Goal: Check status: Check status

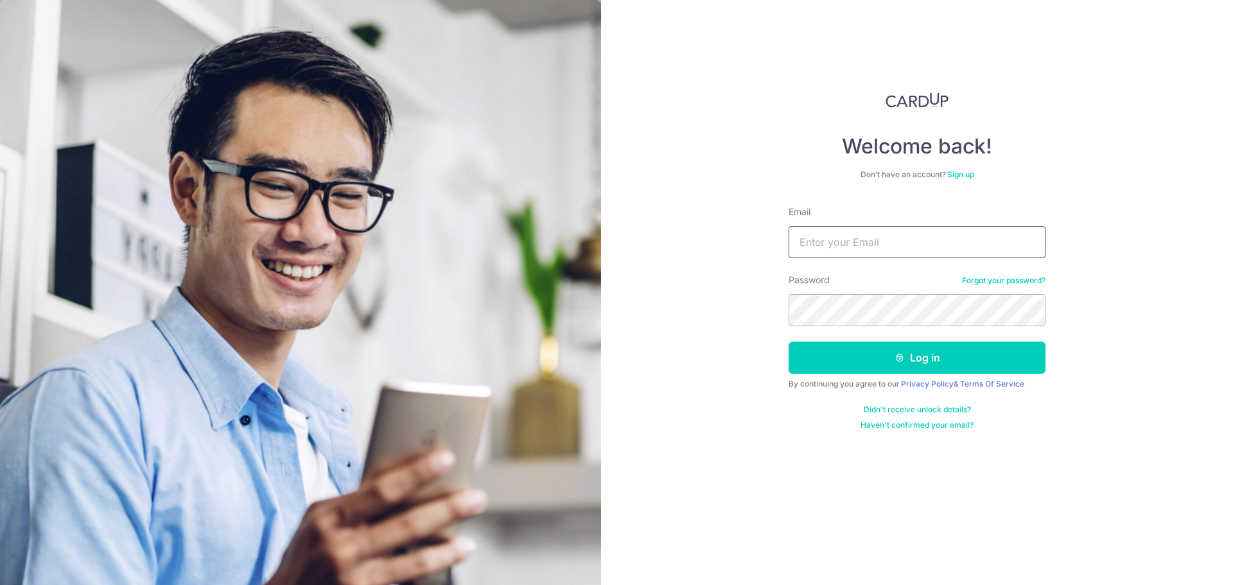
click at [821, 243] on input "Email" at bounding box center [916, 242] width 257 height 32
type input "g"
type input "[EMAIL_ADDRESS][DOMAIN_NAME]"
click at [788, 342] on button "Log in" at bounding box center [916, 358] width 257 height 32
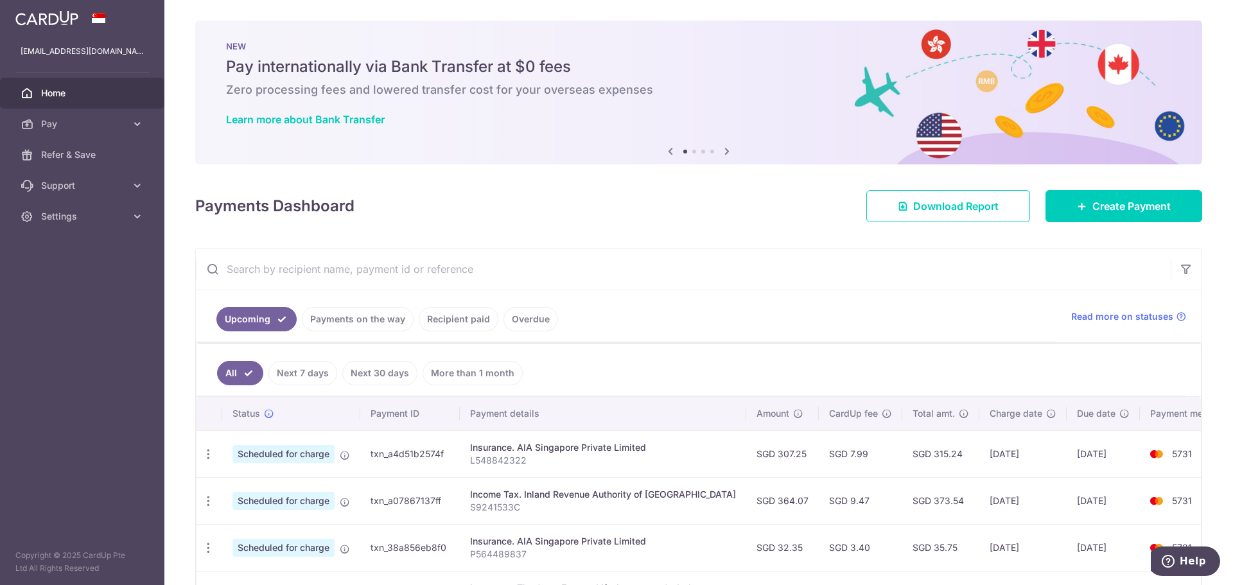
click at [377, 321] on link "Payments on the way" at bounding box center [358, 319] width 112 height 24
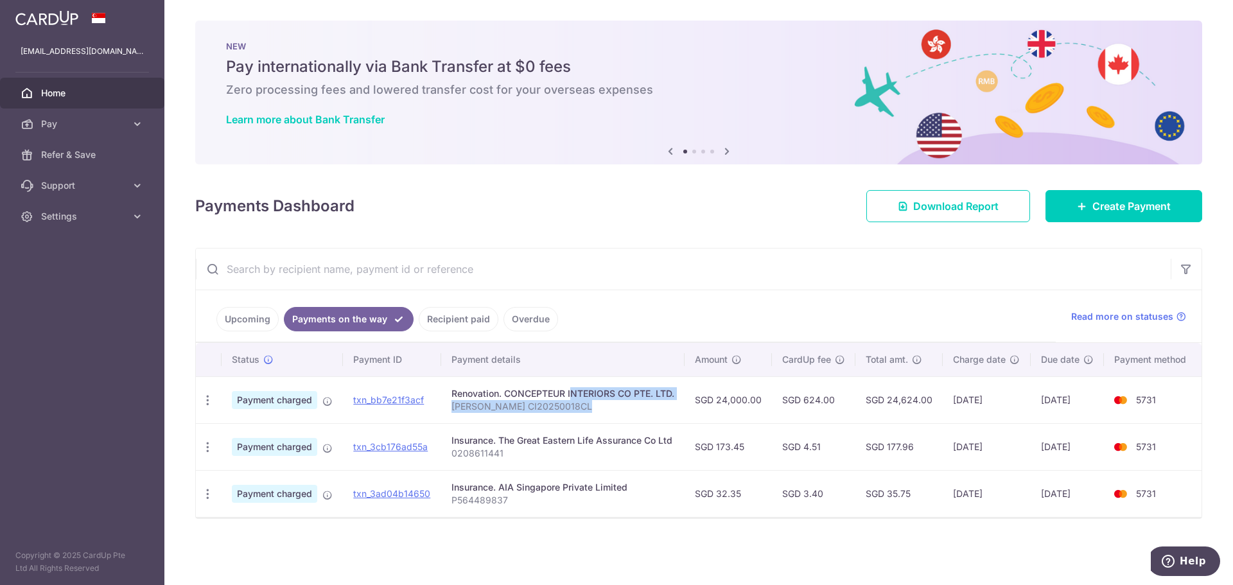
drag, startPoint x: 525, startPoint y: 394, endPoint x: 625, endPoint y: 402, distance: 99.9
click at [625, 402] on td "Renovation. CONCEPTEUR INTERIORS CO PTE. LTD. [PERSON_NAME] CI20250018CL" at bounding box center [563, 399] width 244 height 47
click at [627, 404] on p "[PERSON_NAME] CI20250018CL" at bounding box center [562, 406] width 223 height 13
drag, startPoint x: 690, startPoint y: 409, endPoint x: 682, endPoint y: 409, distance: 8.3
click at [689, 409] on td "SGD 24,000.00" at bounding box center [727, 399] width 87 height 47
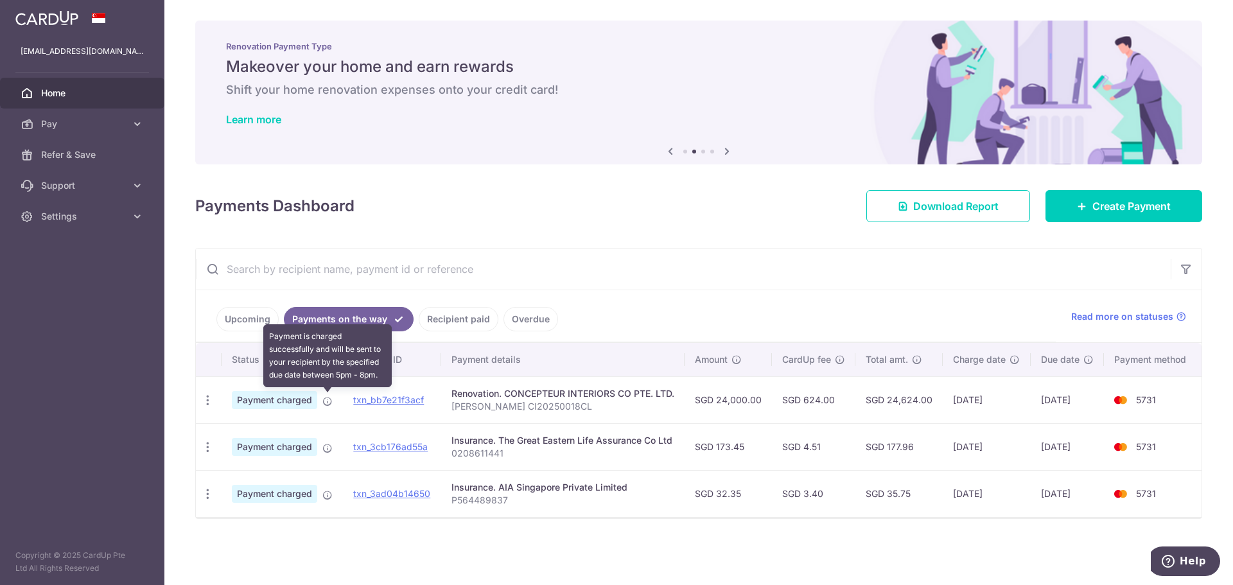
click at [330, 404] on icon at bounding box center [327, 401] width 10 height 10
drag, startPoint x: 616, startPoint y: 396, endPoint x: 1084, endPoint y: 397, distance: 468.1
click at [1084, 397] on tr "PDF Receipt Payment charged txn_bb7e21f3acf Renovation. CONCEPTEUR INTERIORS CO…" at bounding box center [698, 399] width 1005 height 47
click at [1084, 397] on td "[DATE]" at bounding box center [1067, 399] width 73 height 47
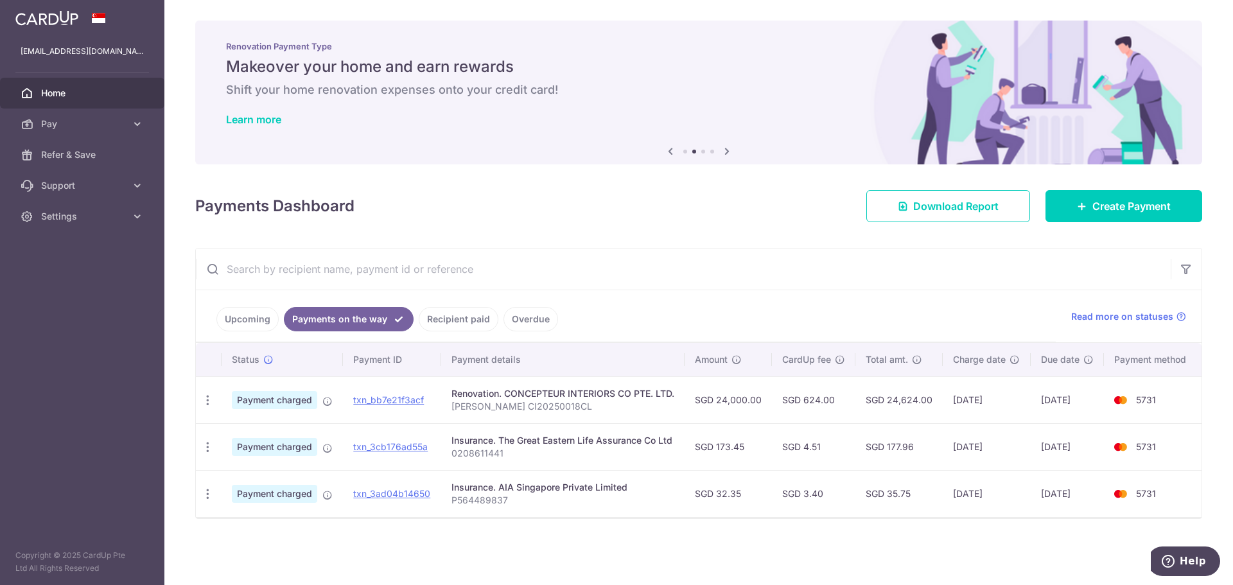
drag, startPoint x: 1090, startPoint y: 397, endPoint x: 1002, endPoint y: 401, distance: 88.1
click at [1002, 401] on tr "PDF Receipt Payment charged txn_bb7e21f3acf Renovation. CONCEPTEUR INTERIORS CO…" at bounding box center [698, 399] width 1005 height 47
click at [1001, 401] on td "[DATE]" at bounding box center [986, 399] width 87 height 47
click at [964, 403] on td "[DATE]" at bounding box center [986, 399] width 87 height 47
drag, startPoint x: 958, startPoint y: 403, endPoint x: 1030, endPoint y: 402, distance: 71.9
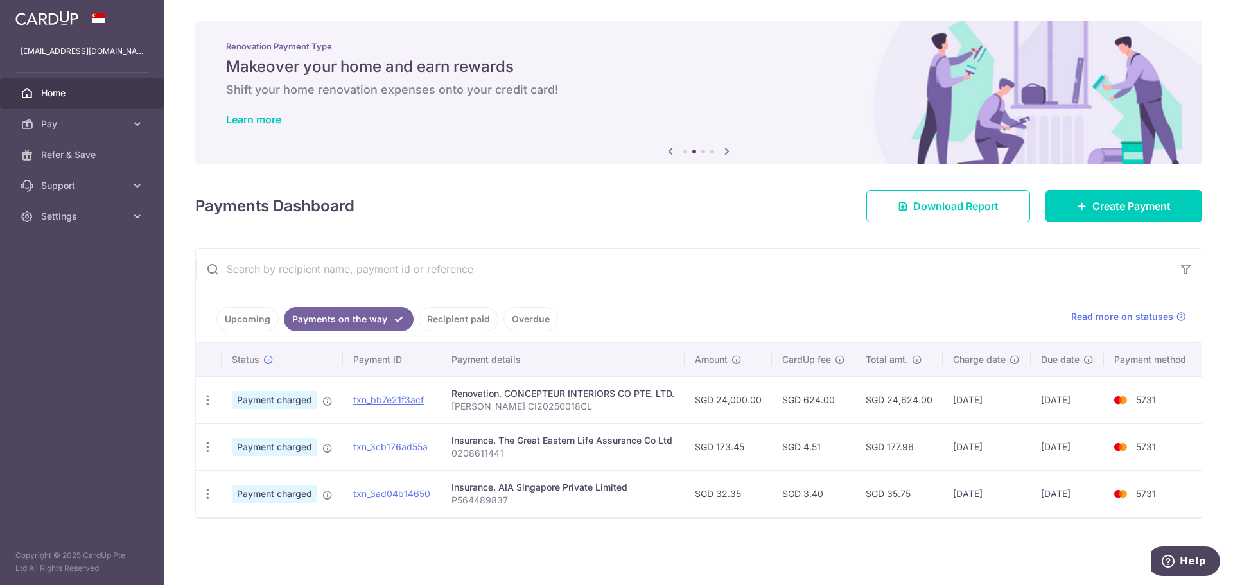
click at [1030, 402] on td "[DATE]" at bounding box center [986, 399] width 87 height 47
drag, startPoint x: 1013, startPoint y: 402, endPoint x: 901, endPoint y: 403, distance: 111.7
click at [901, 403] on tr "PDF Receipt Payment charged txn_bb7e21f3acf Renovation. CONCEPTEUR INTERIORS CO…" at bounding box center [698, 399] width 1005 height 47
click at [901, 403] on td "SGD 24,624.00" at bounding box center [898, 399] width 87 height 47
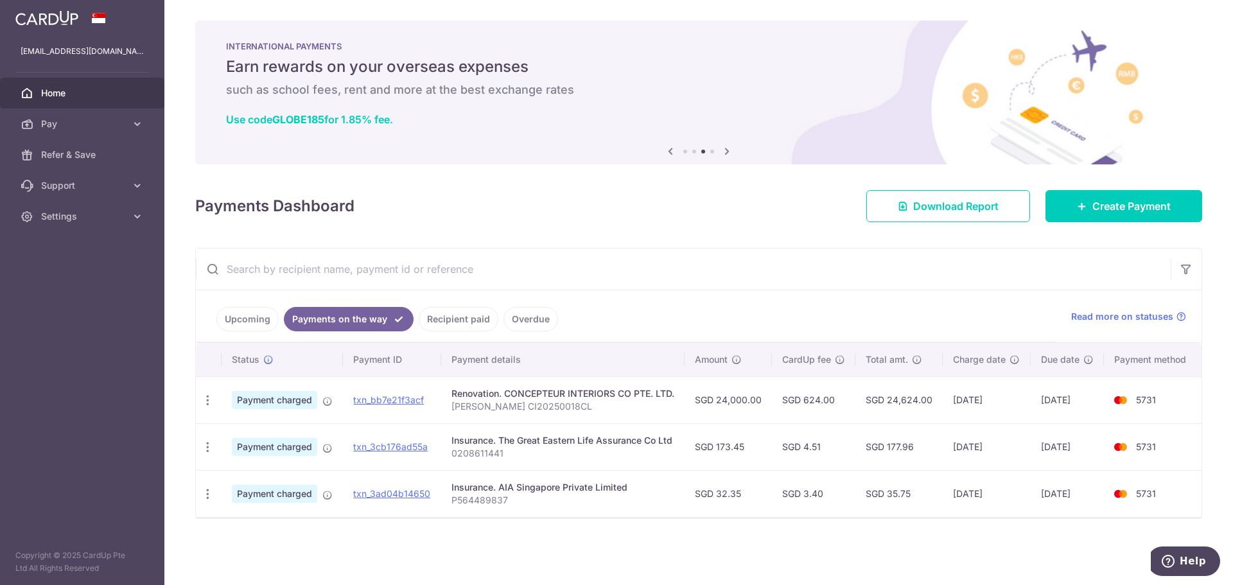
click at [903, 531] on div "× Pause Schedule Pause all future payments in this series Pause just this one p…" at bounding box center [698, 292] width 1068 height 585
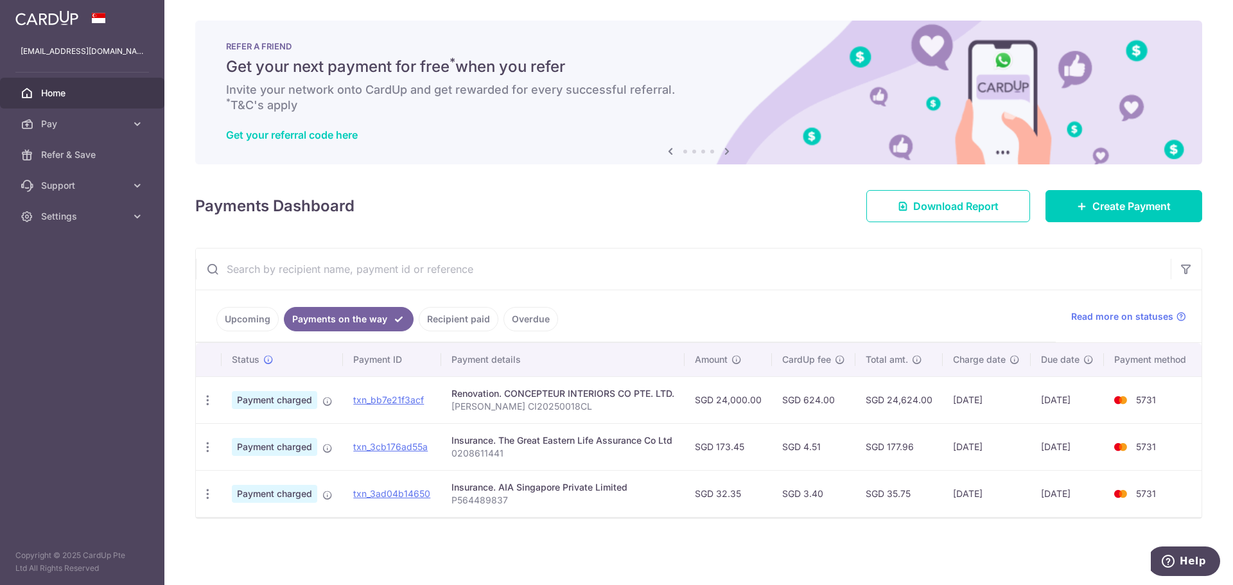
click at [603, 270] on input "text" at bounding box center [683, 268] width 975 height 41
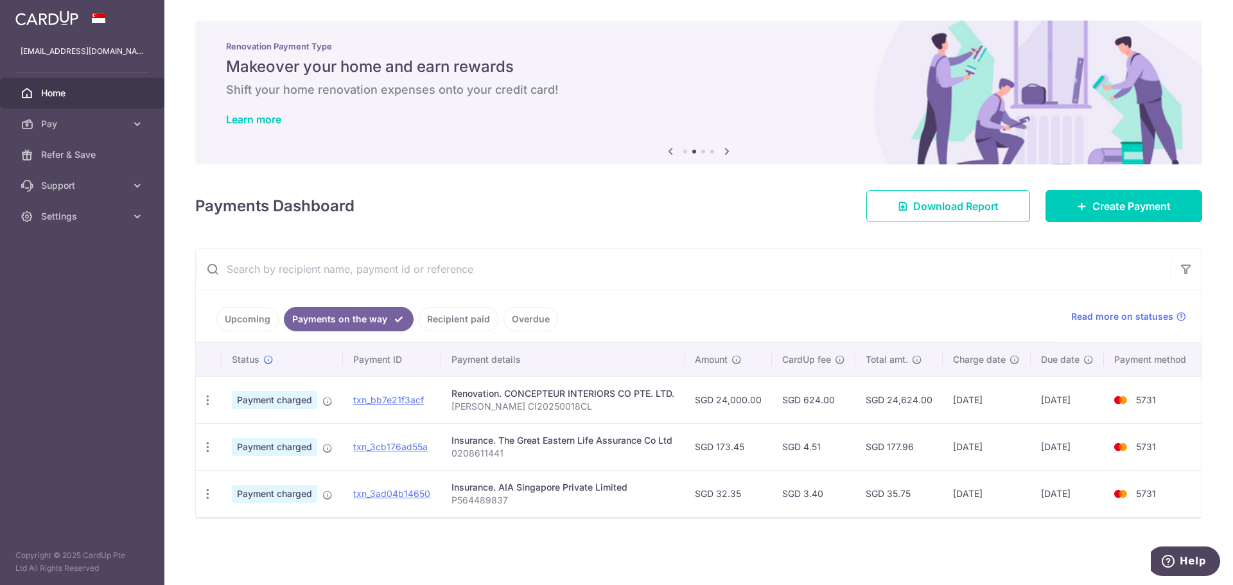
click at [571, 279] on input "text" at bounding box center [683, 268] width 975 height 41
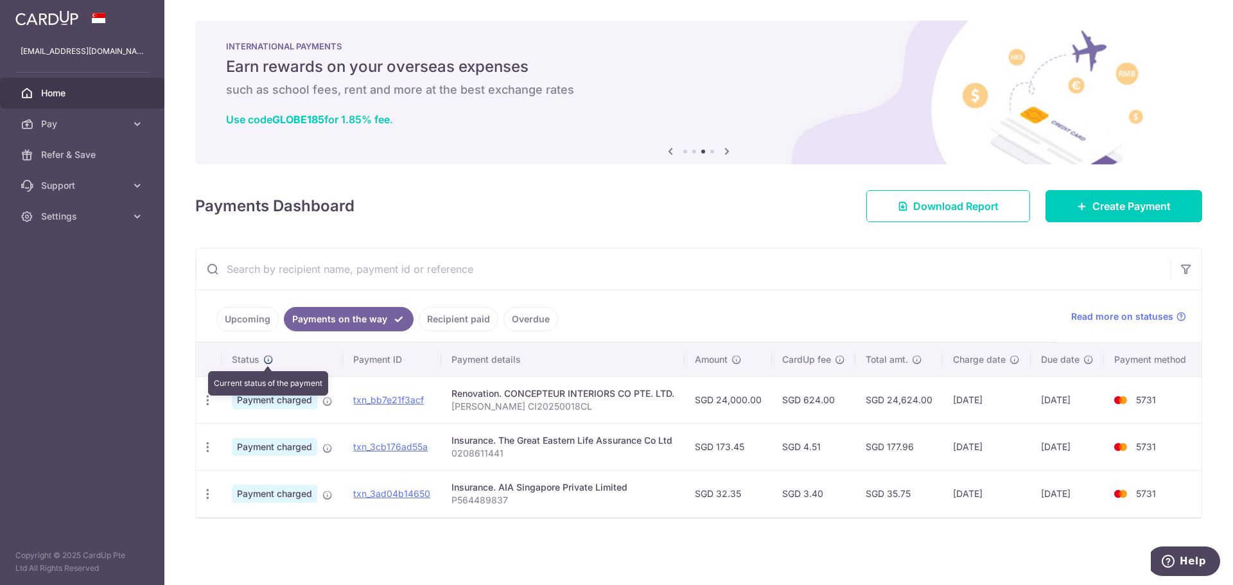
click at [272, 364] on icon at bounding box center [268, 359] width 10 height 10
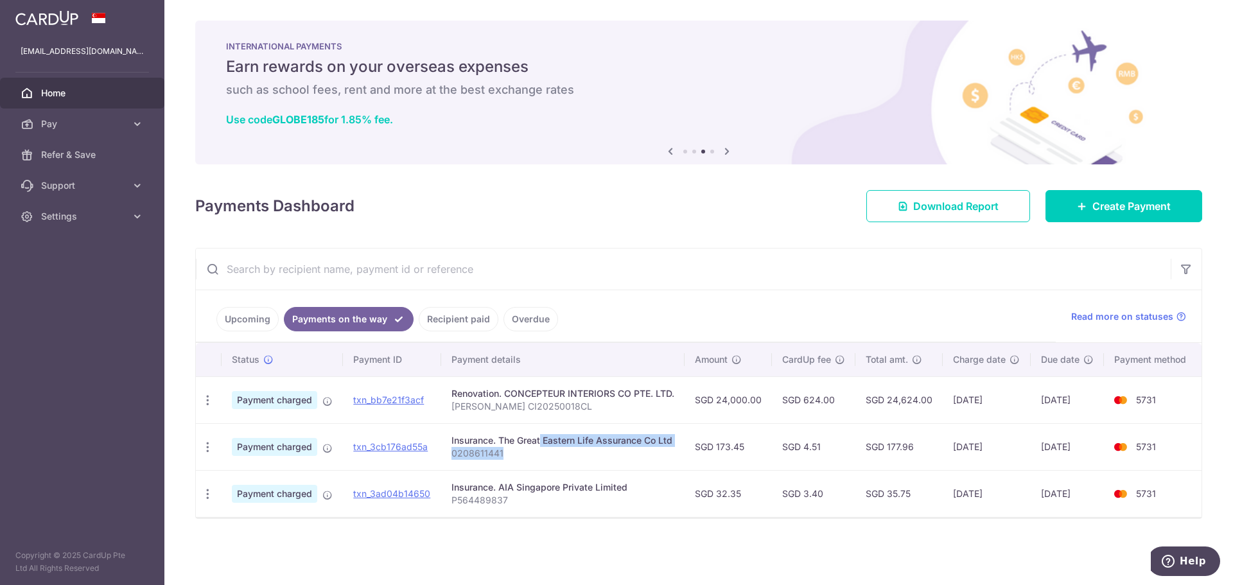
drag, startPoint x: 501, startPoint y: 446, endPoint x: 545, endPoint y: 465, distance: 48.6
click at [545, 465] on td "Insurance. The Great Eastern Life Assurance Co Ltd 0208611441" at bounding box center [563, 446] width 244 height 47
click at [546, 465] on td "Insurance. The Great Eastern Life Assurance Co Ltd 0208611441" at bounding box center [563, 446] width 244 height 47
drag, startPoint x: 550, startPoint y: 462, endPoint x: 505, endPoint y: 437, distance: 51.4
click at [505, 437] on td "Insurance. The Great Eastern Life Assurance Co Ltd 0208611441" at bounding box center [563, 446] width 244 height 47
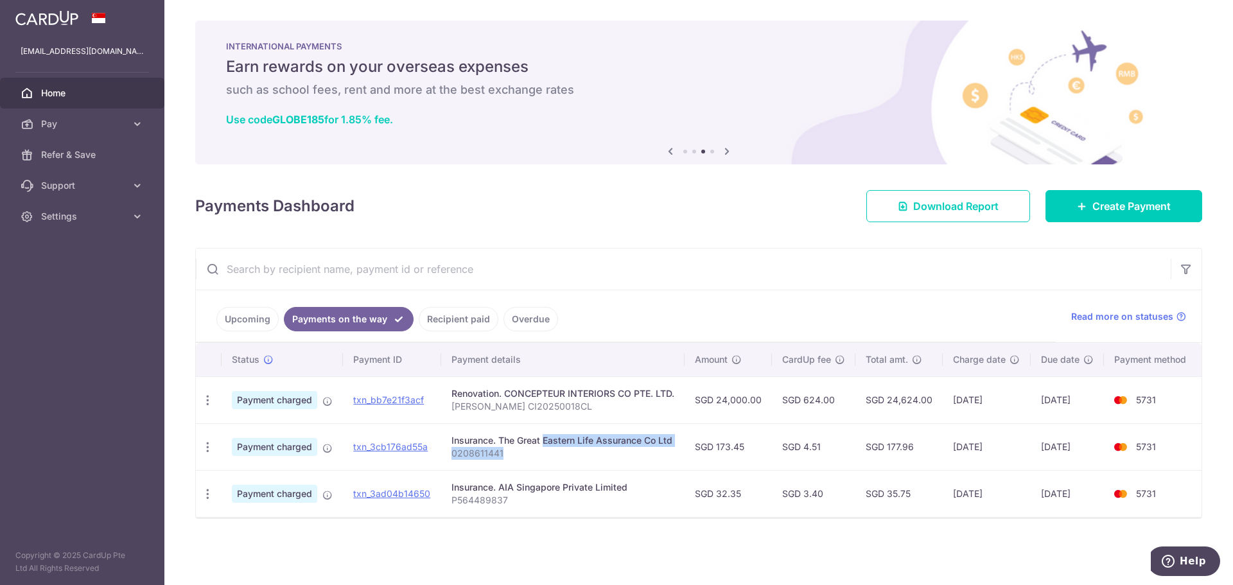
click at [505, 437] on div "Insurance. The Great Eastern Life Assurance Co Ltd" at bounding box center [562, 440] width 223 height 13
drag, startPoint x: 505, startPoint y: 437, endPoint x: 562, endPoint y: 467, distance: 65.2
click at [562, 467] on td "Insurance. The Great Eastern Life Assurance Co Ltd 0208611441" at bounding box center [563, 446] width 244 height 47
drag, startPoint x: 598, startPoint y: 442, endPoint x: 607, endPoint y: 462, distance: 21.6
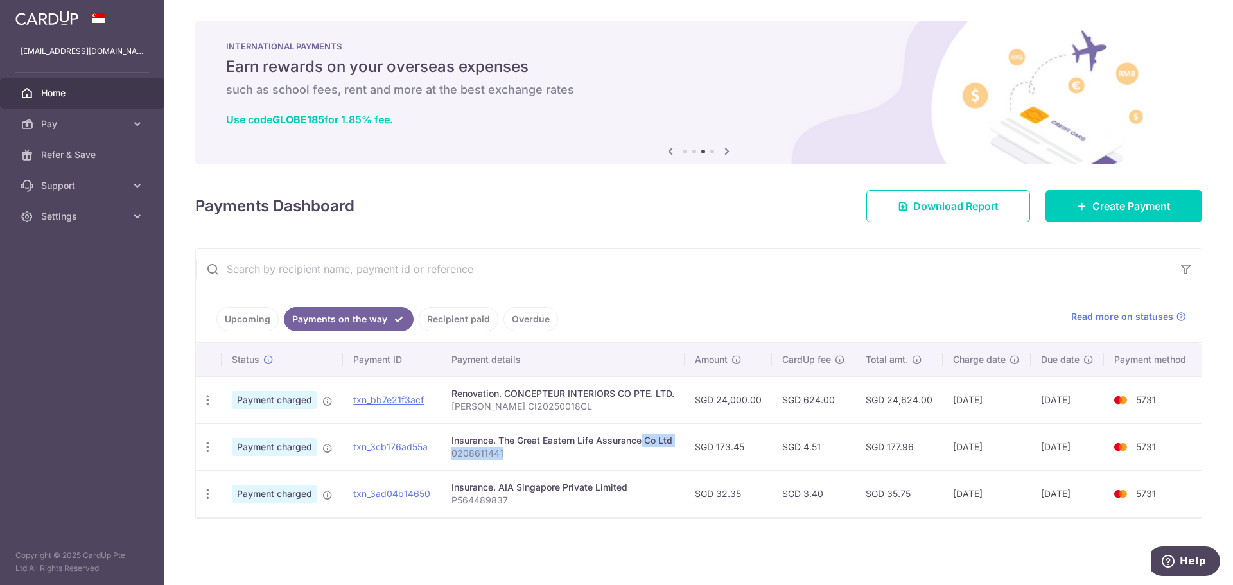
click at [607, 462] on td "Insurance. The Great Eastern Life Assurance Co Ltd 0208611441" at bounding box center [563, 446] width 244 height 47
drag, startPoint x: 607, startPoint y: 462, endPoint x: 602, endPoint y: 434, distance: 28.0
click at [602, 434] on td "Insurance. The Great Eastern Life Assurance Co Ltd 0208611441" at bounding box center [563, 446] width 244 height 47
click at [602, 434] on div "Insurance. The Great Eastern Life Assurance Co Ltd" at bounding box center [562, 440] width 223 height 13
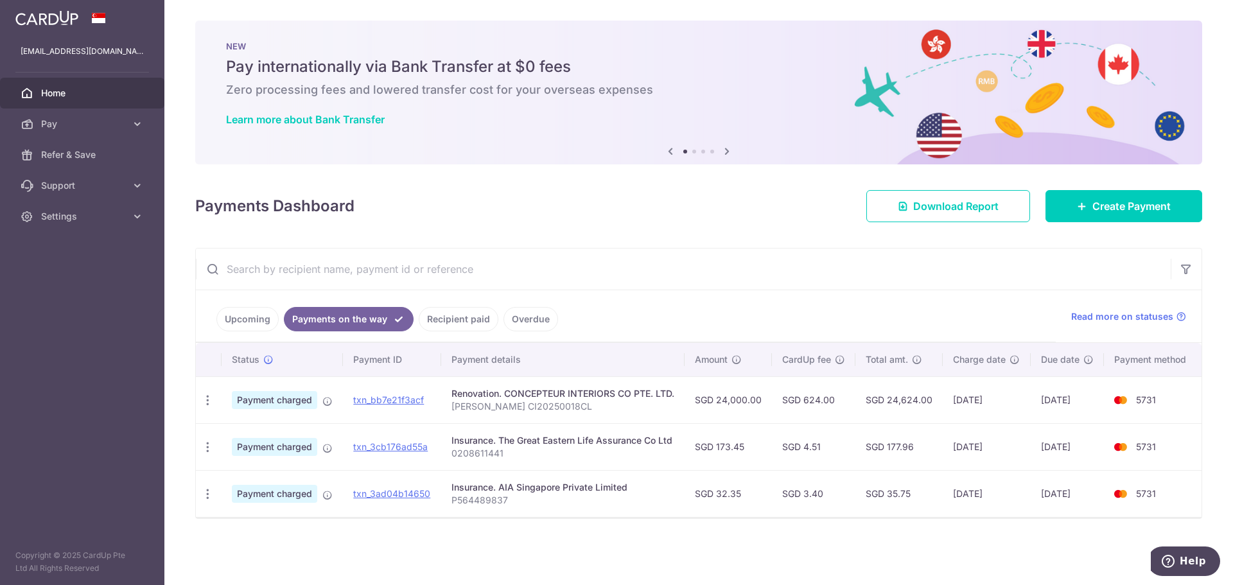
click at [828, 398] on td "SGD 624.00" at bounding box center [813, 399] width 83 height 47
drag, startPoint x: 838, startPoint y: 403, endPoint x: 781, endPoint y: 403, distance: 57.1
click at [781, 403] on td "SGD 624.00" at bounding box center [813, 399] width 83 height 47
click at [781, 401] on td "SGD 624.00" at bounding box center [813, 399] width 83 height 47
drag, startPoint x: 783, startPoint y: 398, endPoint x: 844, endPoint y: 401, distance: 60.4
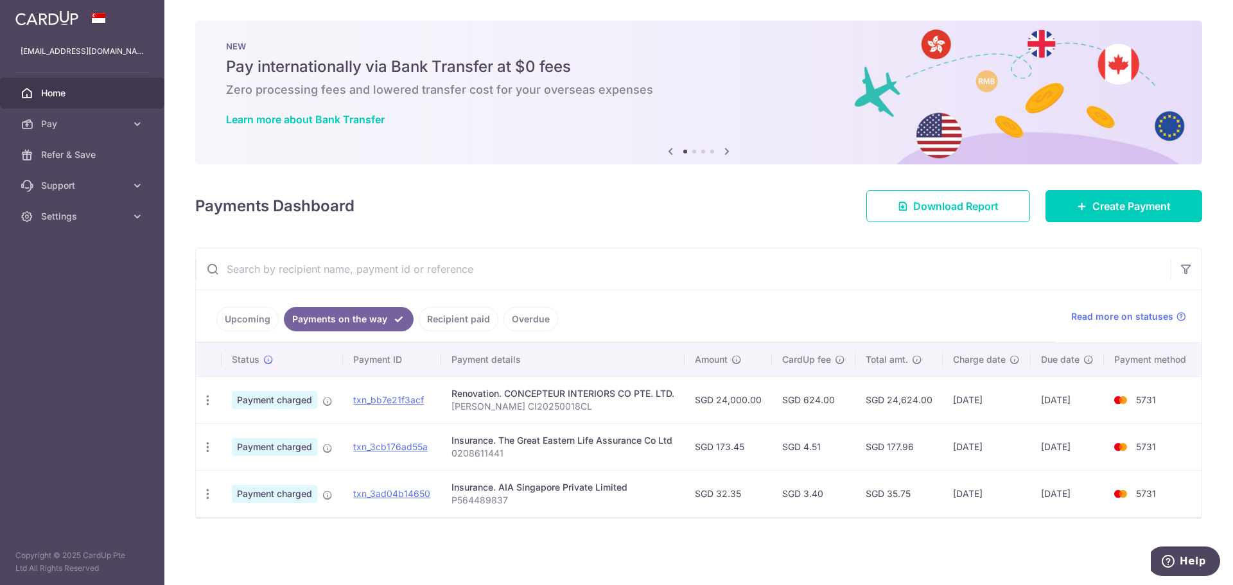
click at [844, 401] on td "SGD 624.00" at bounding box center [813, 399] width 83 height 47
drag, startPoint x: 826, startPoint y: 445, endPoint x: 779, endPoint y: 443, distance: 47.6
click at [779, 443] on td "SGD 4.51" at bounding box center [813, 446] width 83 height 47
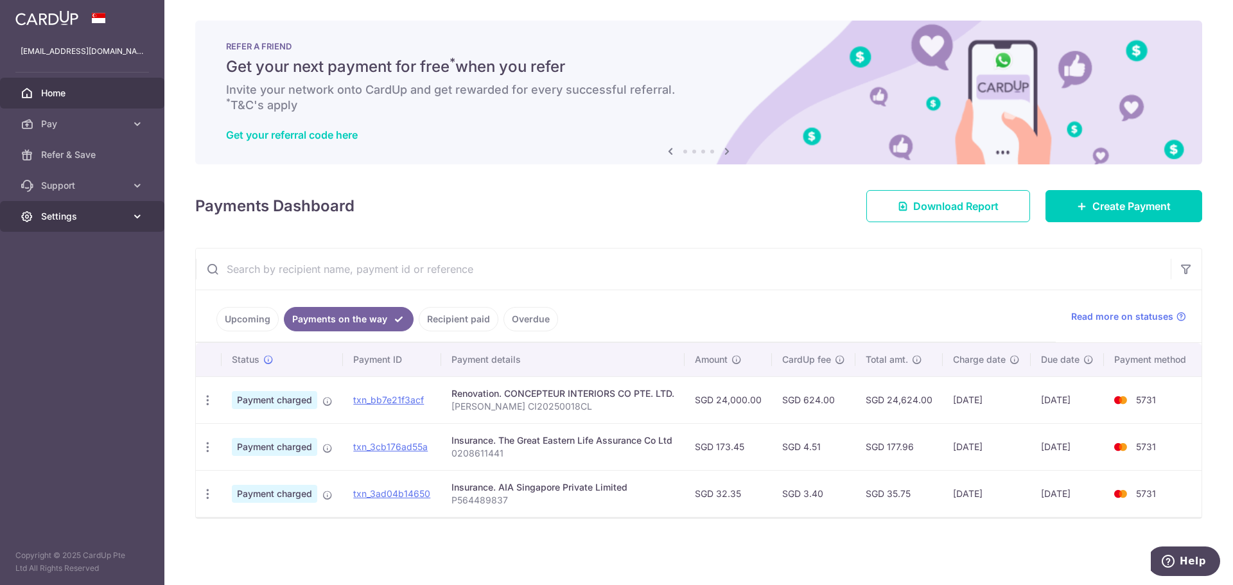
click at [132, 207] on link "Settings" at bounding box center [82, 216] width 164 height 31
click at [118, 252] on span "Account" at bounding box center [83, 247] width 85 height 13
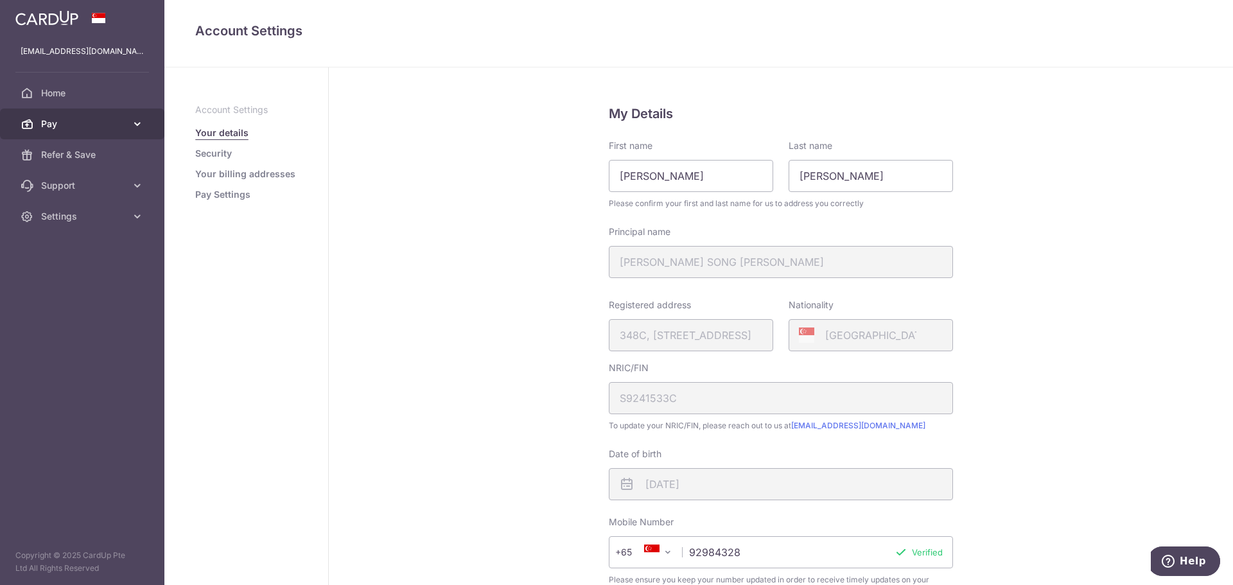
click at [95, 120] on span "Pay" at bounding box center [83, 123] width 85 height 13
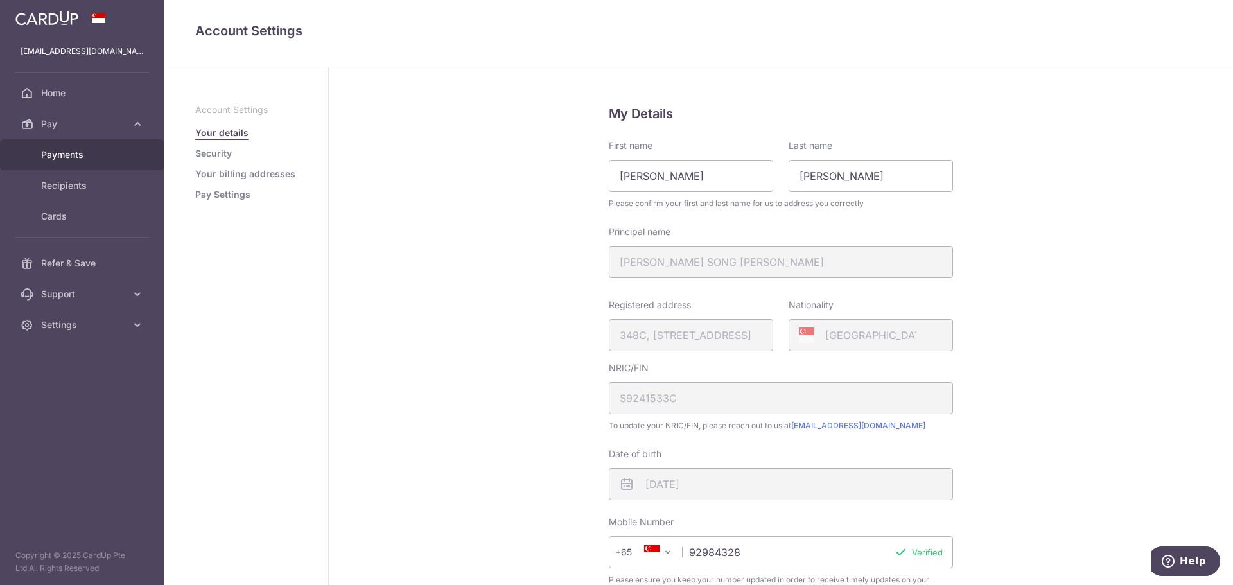
click at [101, 158] on span "Payments" at bounding box center [83, 154] width 85 height 13
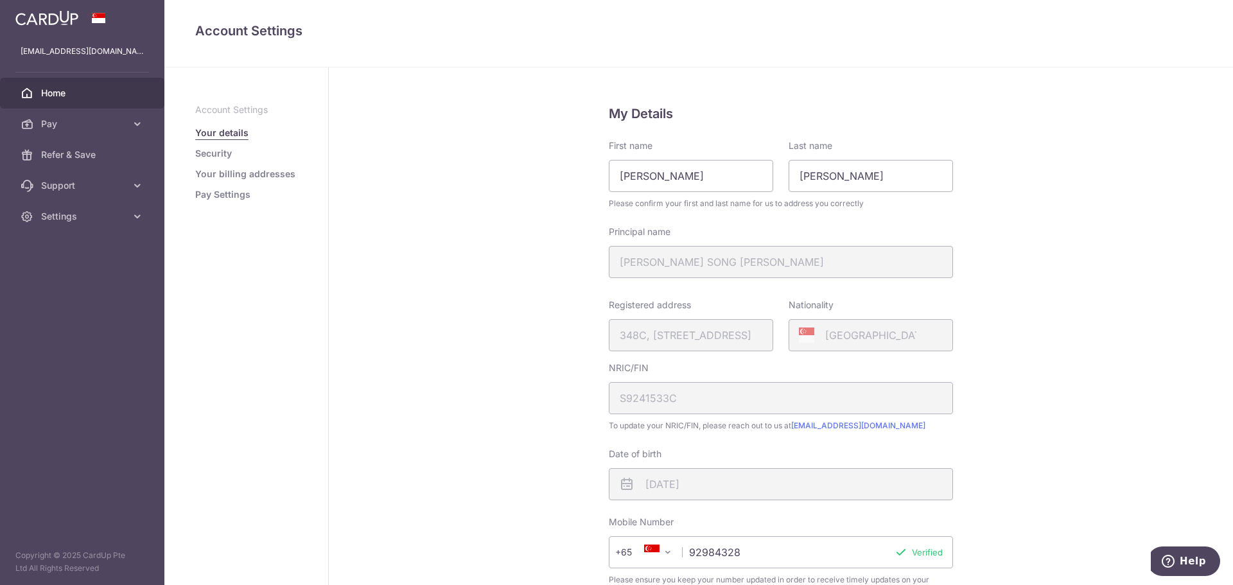
click at [91, 89] on span "Home" at bounding box center [83, 93] width 85 height 13
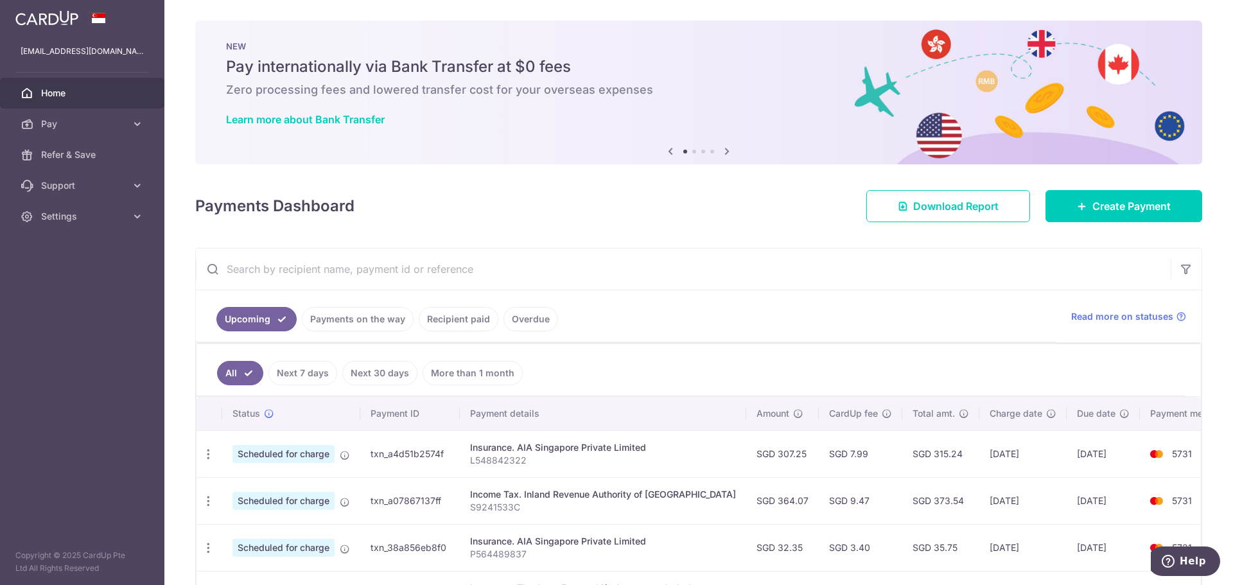
click at [453, 322] on link "Recipient paid" at bounding box center [459, 319] width 80 height 24
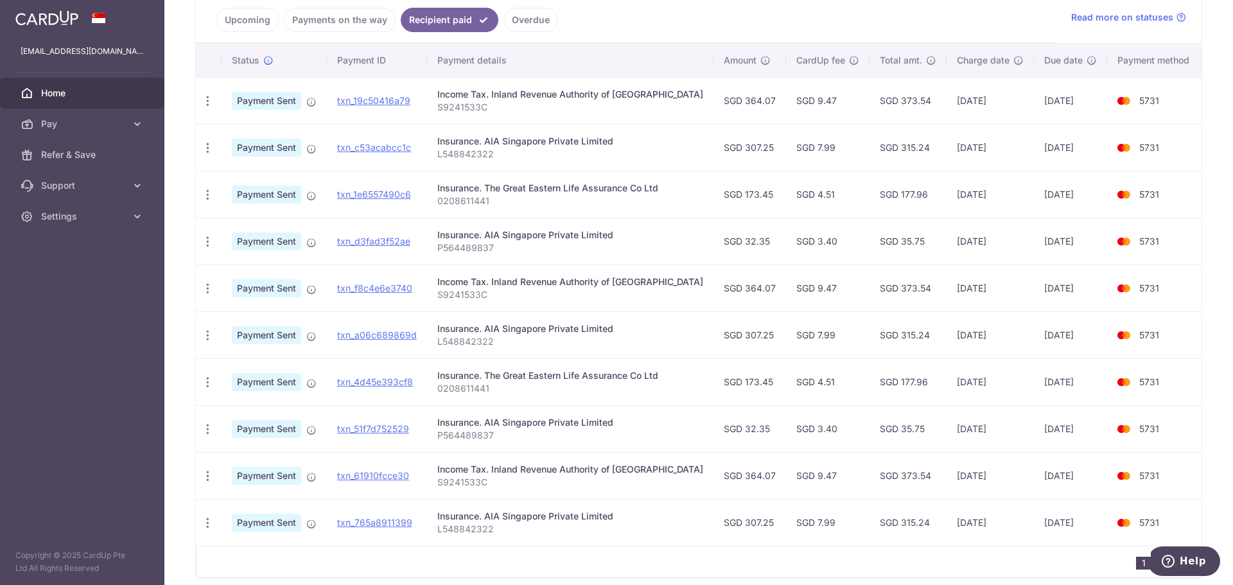
scroll to position [353, 0]
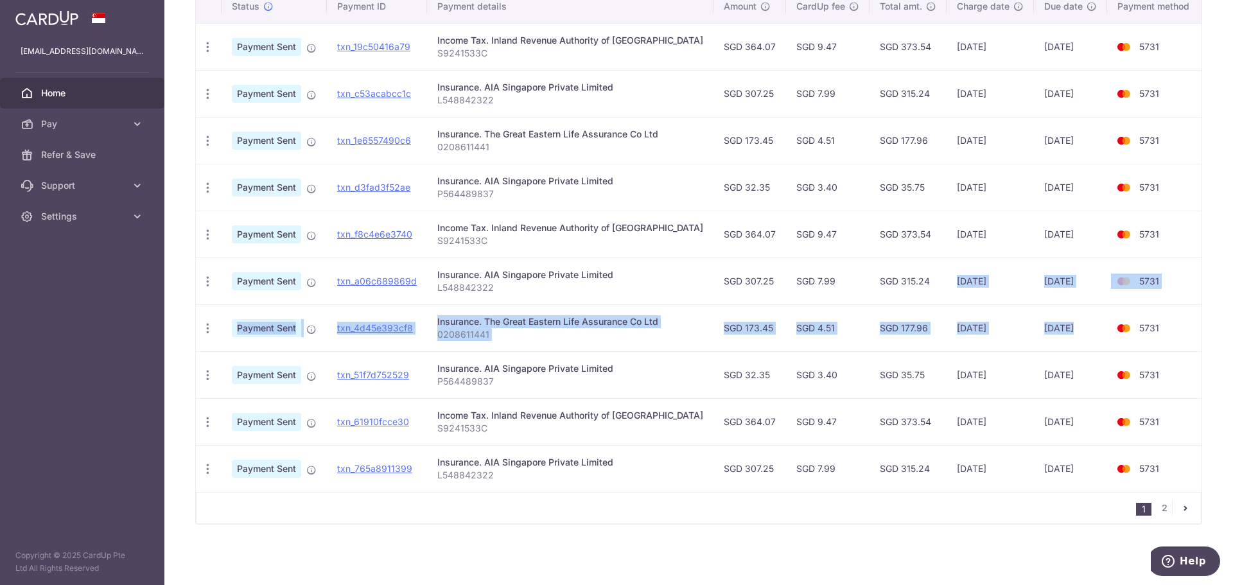
drag, startPoint x: 886, startPoint y: 280, endPoint x: 1072, endPoint y: 335, distance: 193.6
click at [1056, 337] on tbody "PDF Receipt Payment Sent txn_19c50416a79 Income Tax. Inland Revenue Authority o…" at bounding box center [700, 257] width 1009 height 469
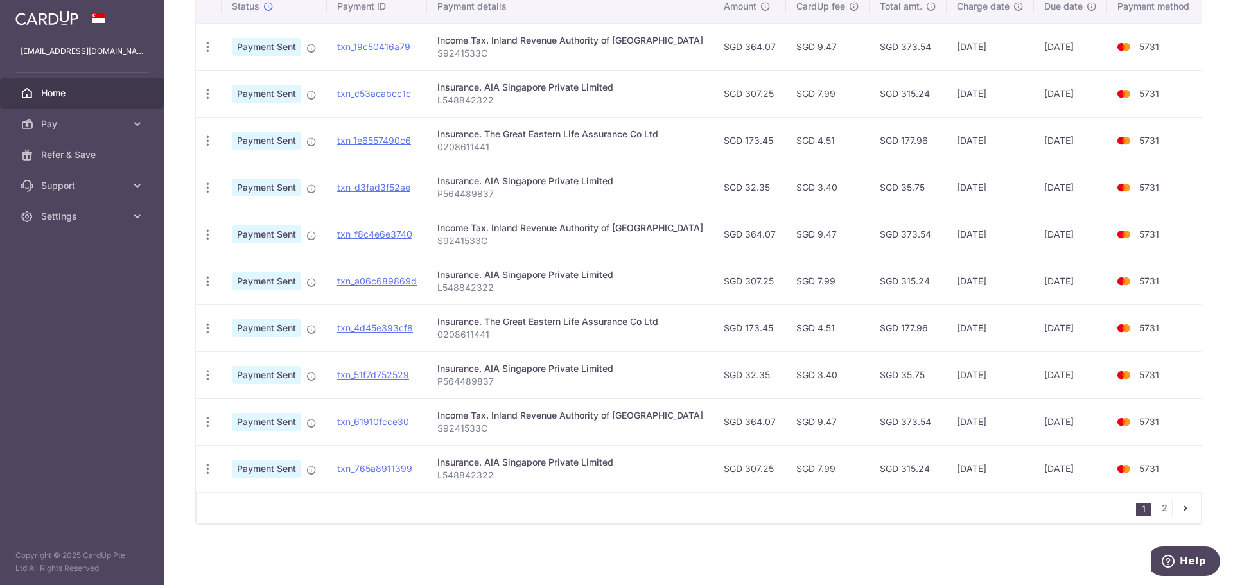
click at [1077, 335] on td "[DATE]" at bounding box center [1070, 327] width 73 height 47
drag, startPoint x: 1082, startPoint y: 283, endPoint x: 945, endPoint y: 271, distance: 137.3
click at [946, 271] on tr "PDF Receipt Payment Sent txn_a06c689869d Insurance. AIA Singapore Private Limit…" at bounding box center [700, 280] width 1009 height 47
click at [946, 271] on td "29/07/2025" at bounding box center [989, 280] width 87 height 47
drag, startPoint x: 873, startPoint y: 186, endPoint x: 909, endPoint y: 279, distance: 99.8
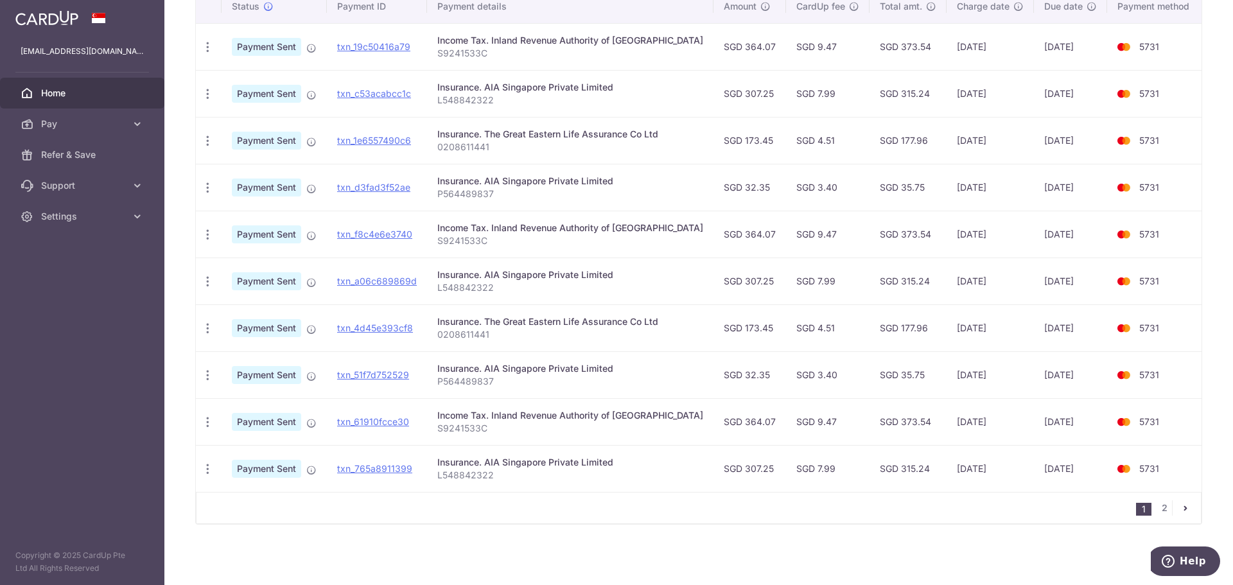
click at [909, 279] on tbody "PDF Receipt Payment Sent txn_19c50416a79 Income Tax. Inland Revenue Authority o…" at bounding box center [700, 257] width 1009 height 469
click at [909, 279] on td "SGD 315.24" at bounding box center [907, 280] width 77 height 47
drag, startPoint x: 911, startPoint y: 282, endPoint x: 849, endPoint y: 180, distance: 118.7
click at [849, 180] on tbody "PDF Receipt Payment Sent txn_19c50416a79 Income Tax. Inland Revenue Authority o…" at bounding box center [700, 257] width 1009 height 469
click at [869, 180] on td "SGD 35.75" at bounding box center [907, 187] width 77 height 47
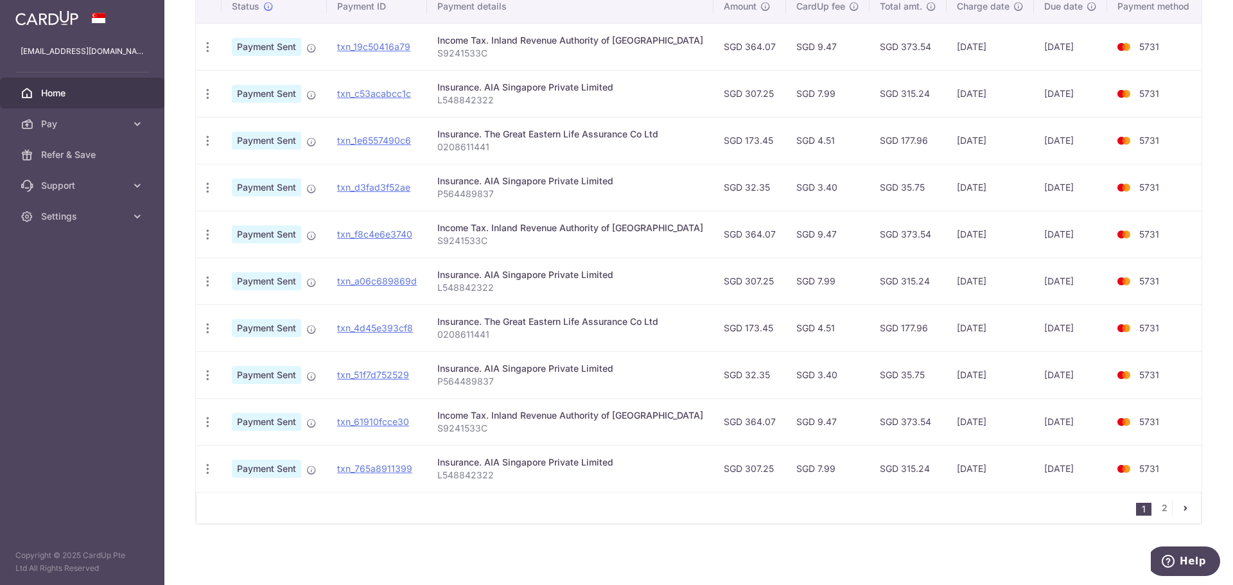
drag, startPoint x: 849, startPoint y: 180, endPoint x: 970, endPoint y: 285, distance: 159.8
click at [970, 285] on tbody "PDF Receipt Payment Sent txn_19c50416a79 Income Tax. Inland Revenue Authority o…" at bounding box center [700, 257] width 1009 height 469
click at [985, 284] on td "29/07/2025" at bounding box center [989, 280] width 87 height 47
drag, startPoint x: 1081, startPoint y: 281, endPoint x: 916, endPoint y: 246, distance: 168.7
click at [921, 248] on tbody "PDF Receipt Payment Sent txn_19c50416a79 Income Tax. Inland Revenue Authority o…" at bounding box center [700, 257] width 1009 height 469
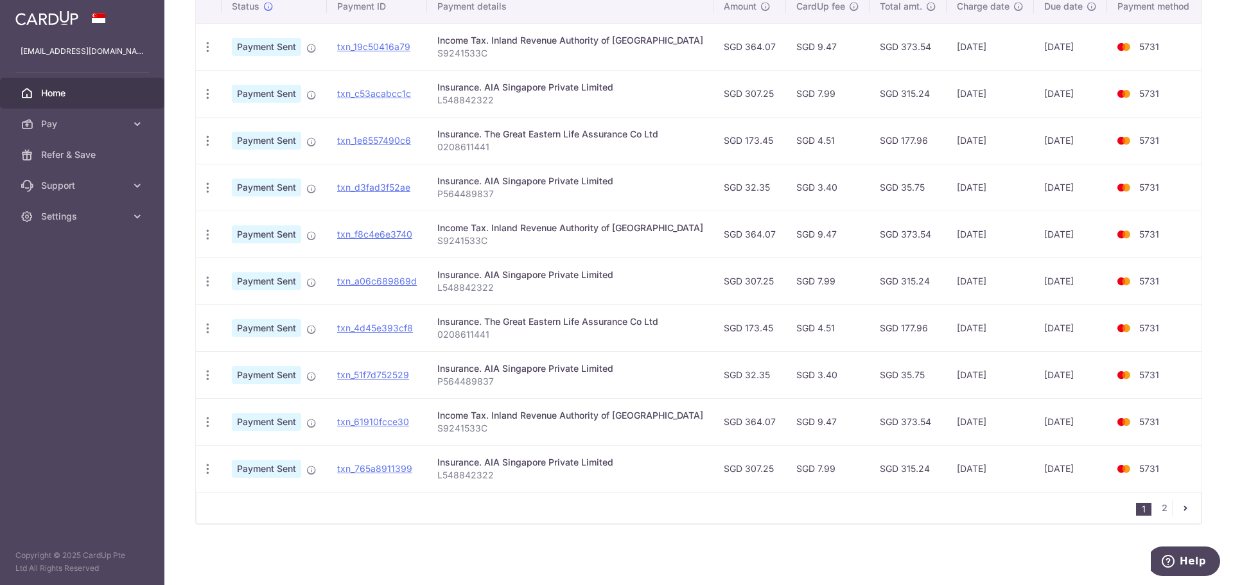
drag, startPoint x: 908, startPoint y: 239, endPoint x: 889, endPoint y: 191, distance: 52.2
click at [908, 239] on td "SGD 373.54" at bounding box center [907, 234] width 77 height 47
click at [869, 135] on td "SGD 177.96" at bounding box center [907, 140] width 77 height 47
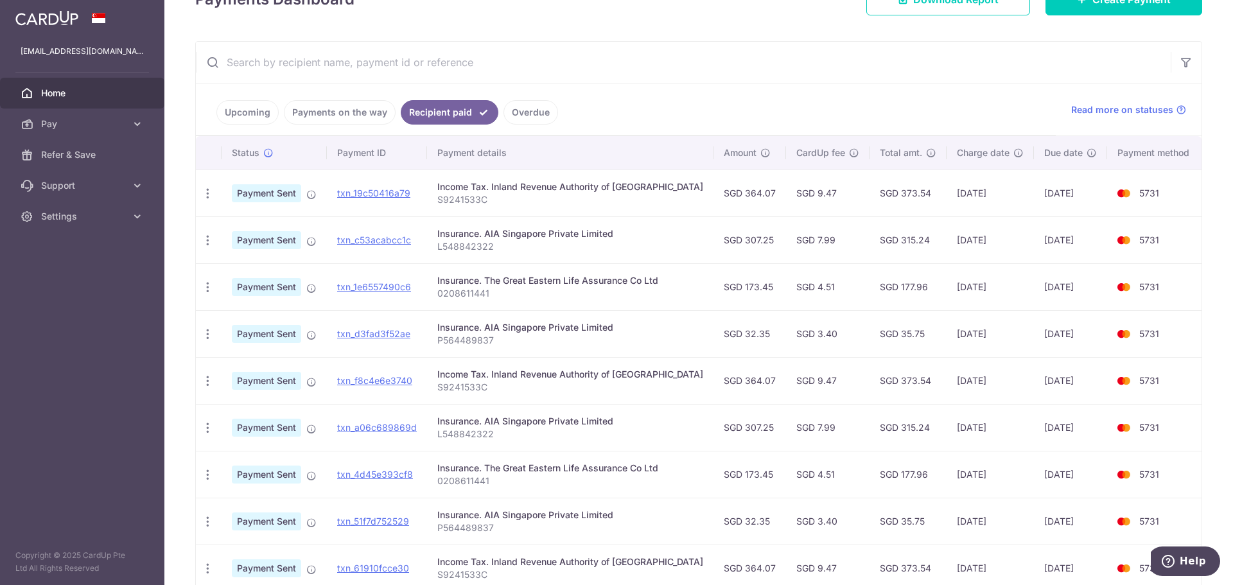
scroll to position [0, 0]
